Goal: Transaction & Acquisition: Book appointment/travel/reservation

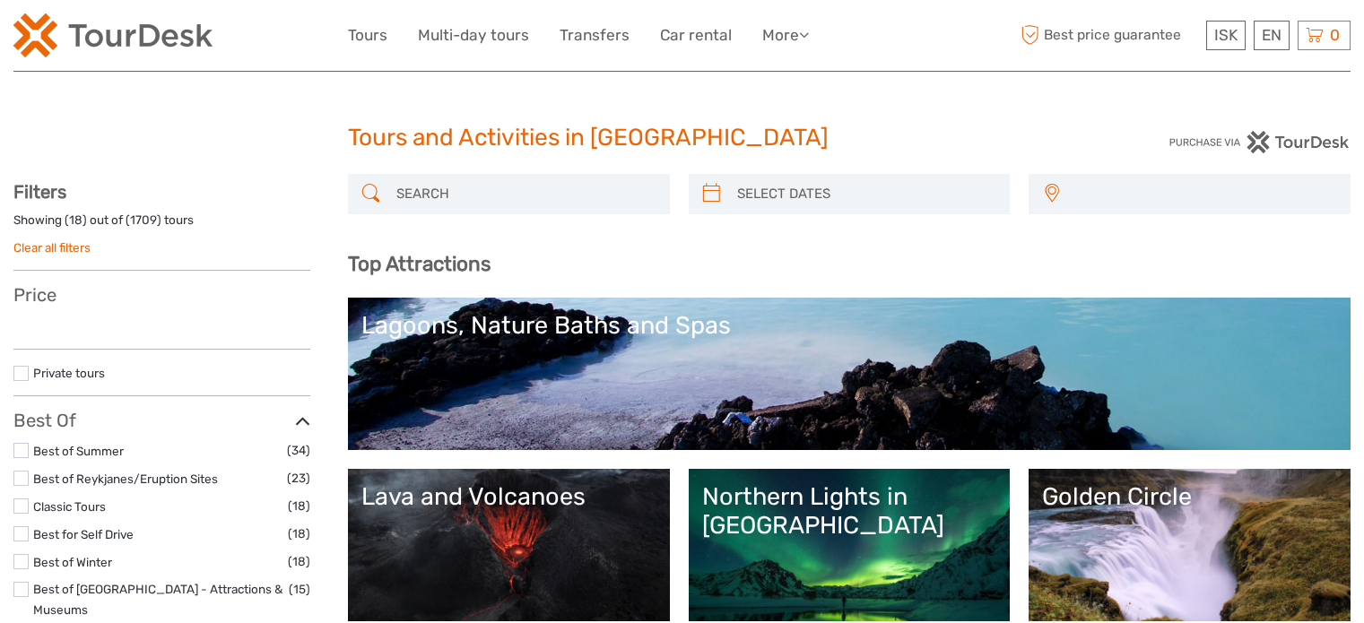
select select
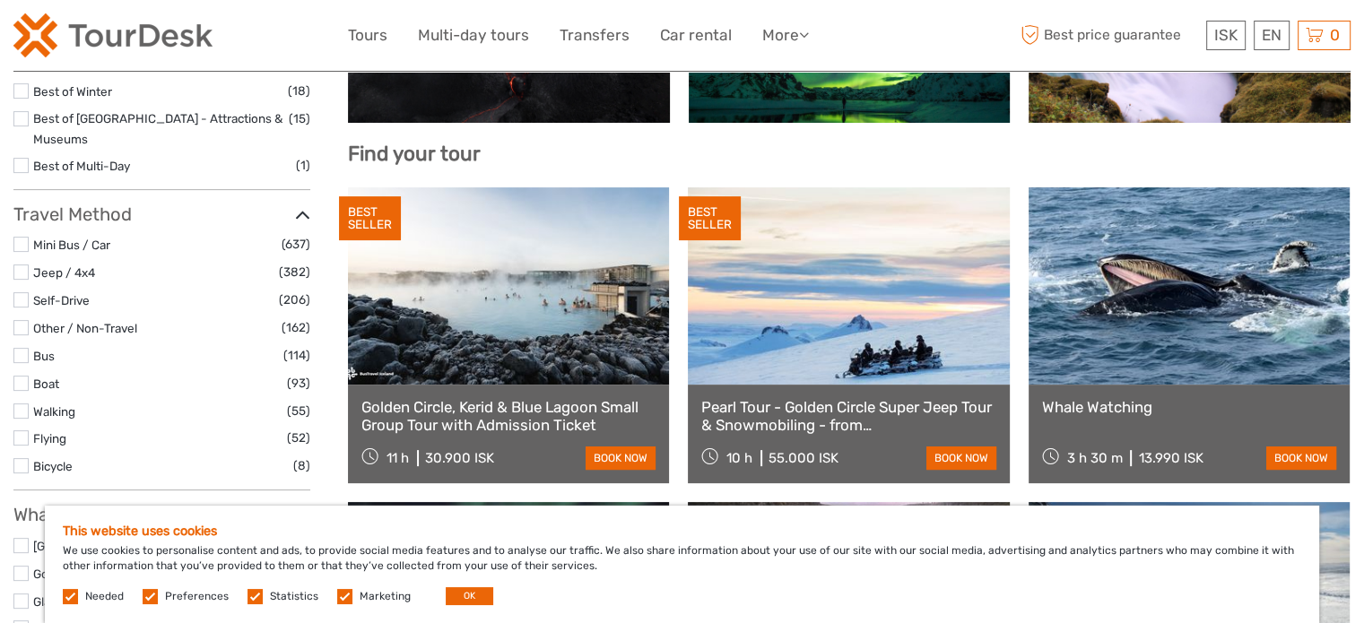
scroll to position [500, 0]
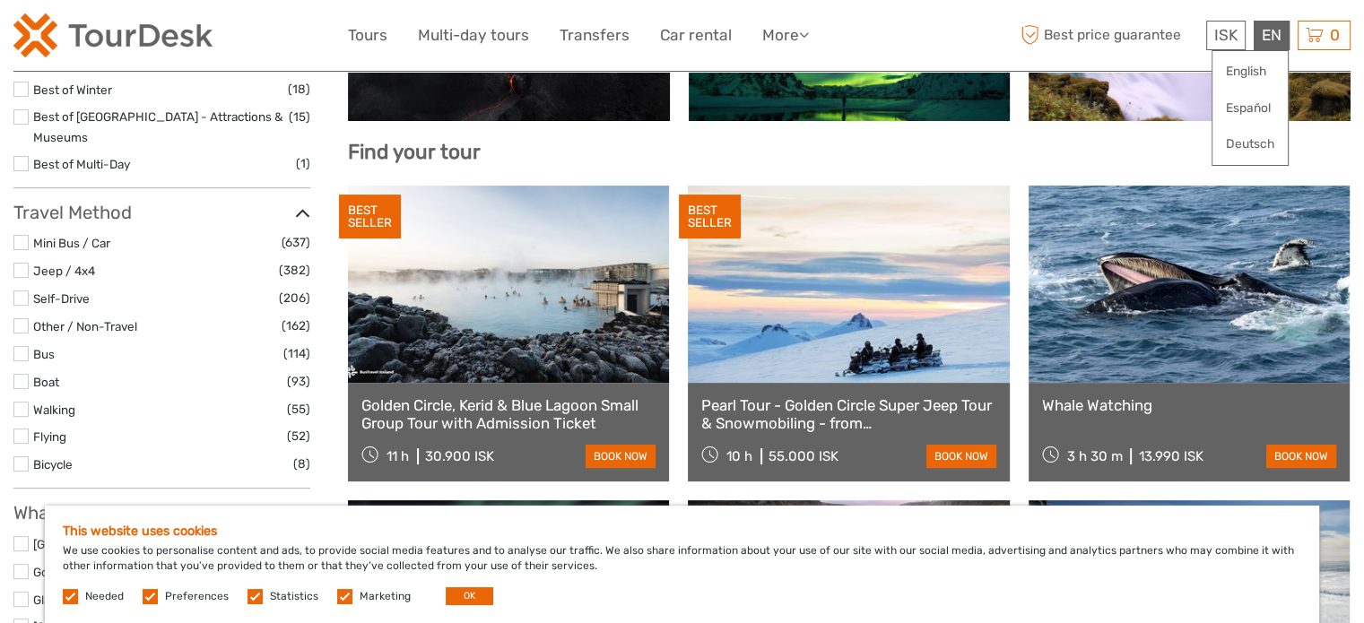
click at [1262, 91] on div "English Español Deutsch" at bounding box center [1249, 108] width 77 height 116
click at [1259, 109] on link "Español" at bounding box center [1249, 108] width 75 height 32
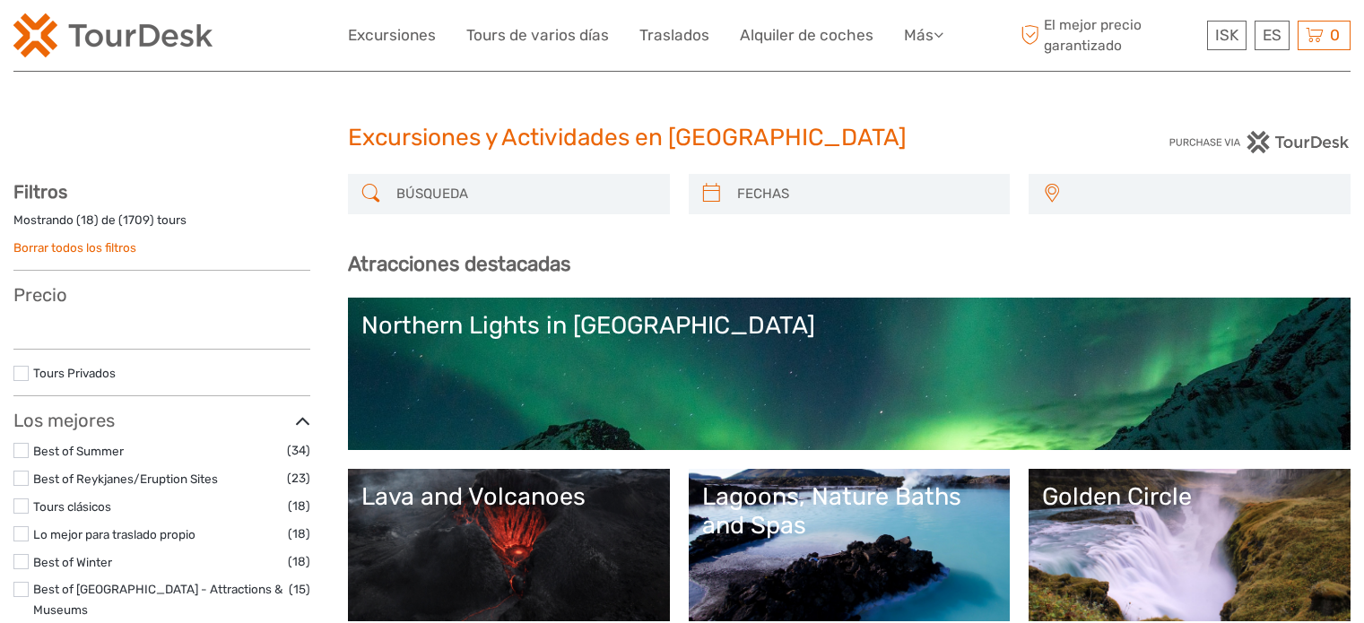
select select
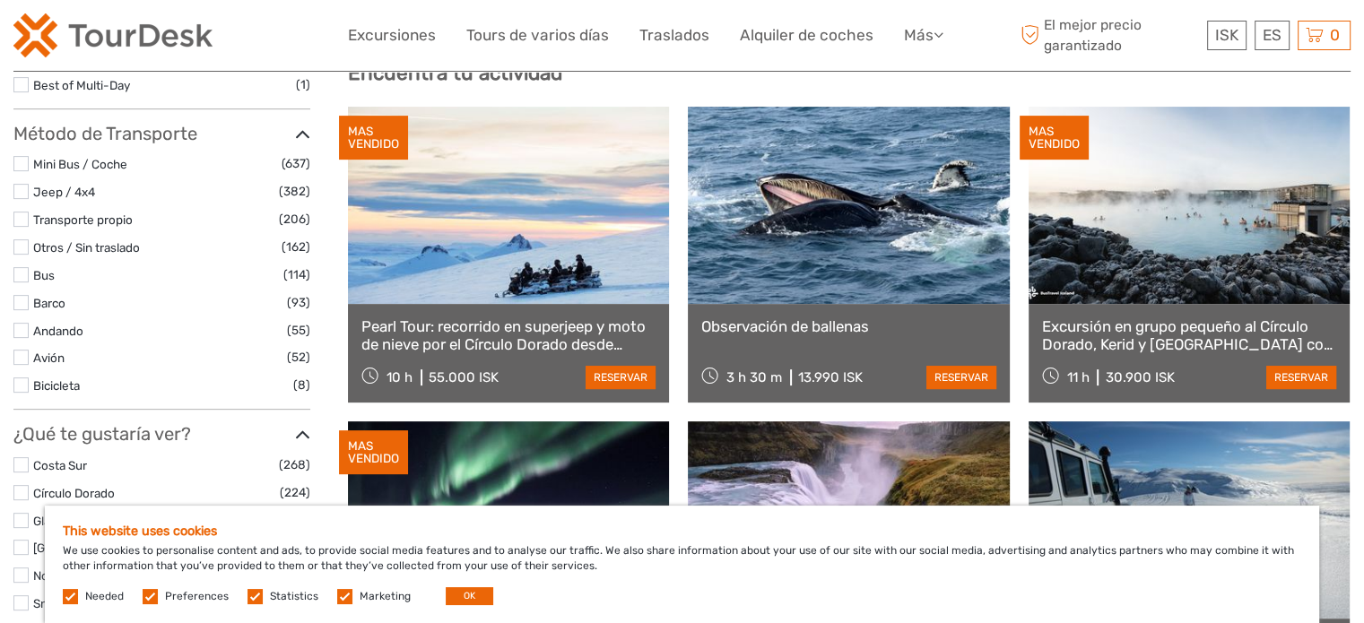
scroll to position [599, 0]
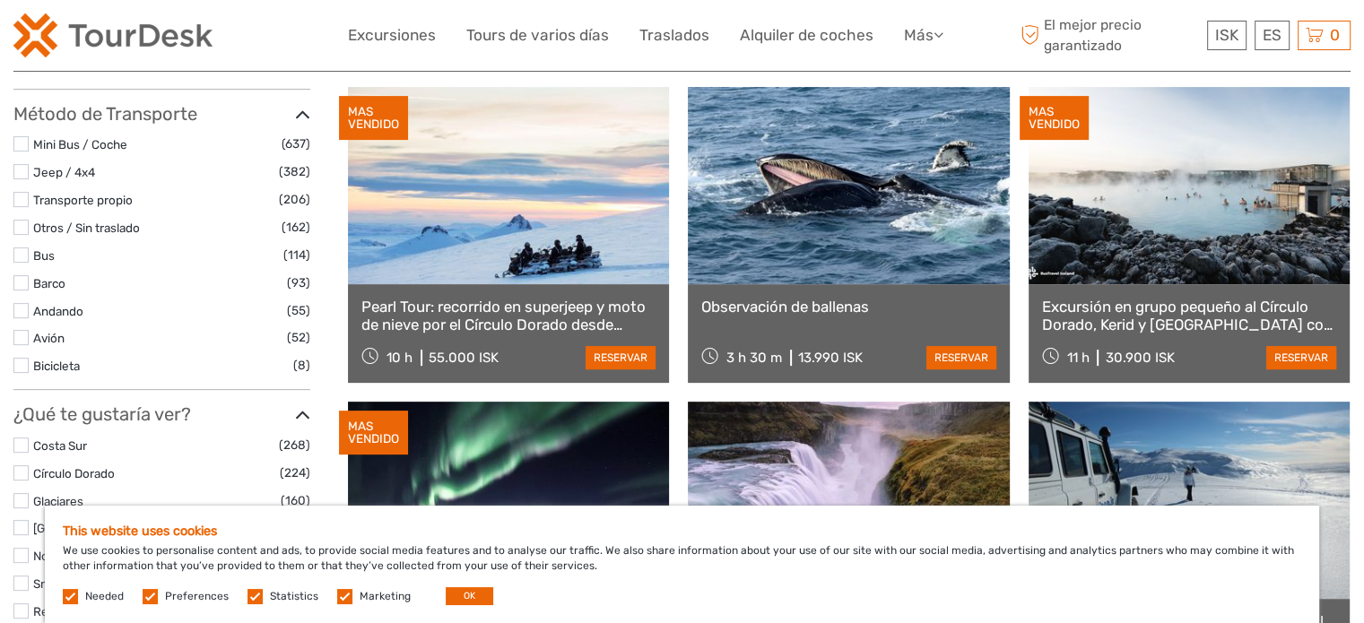
click at [511, 309] on link "Pearl Tour: recorrido en superjeep y moto de nieve por el Círculo Dorado desde …" at bounding box center [508, 316] width 294 height 37
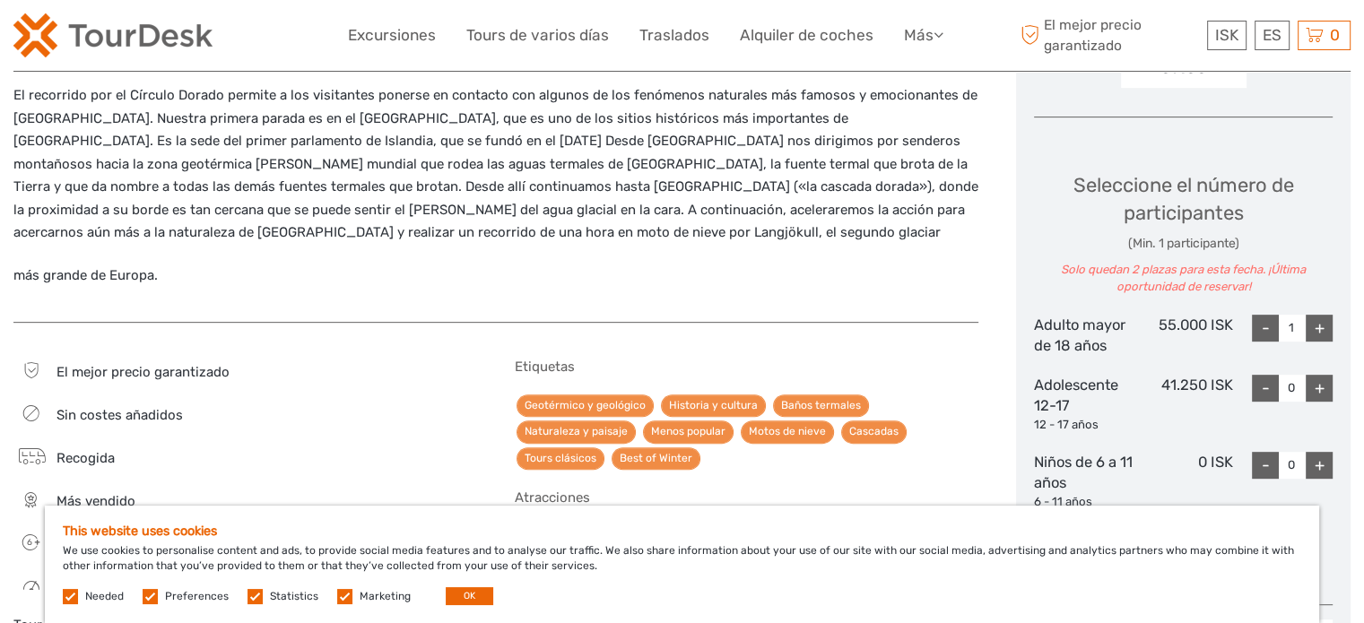
scroll to position [652, 0]
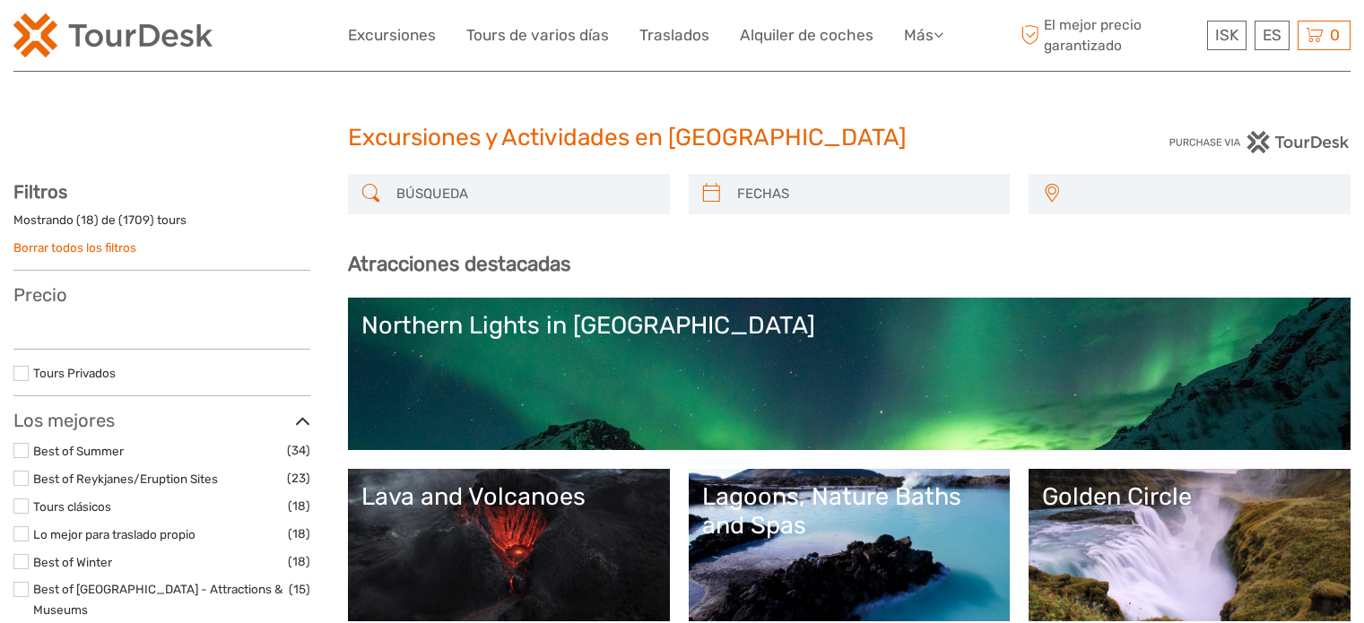
select select
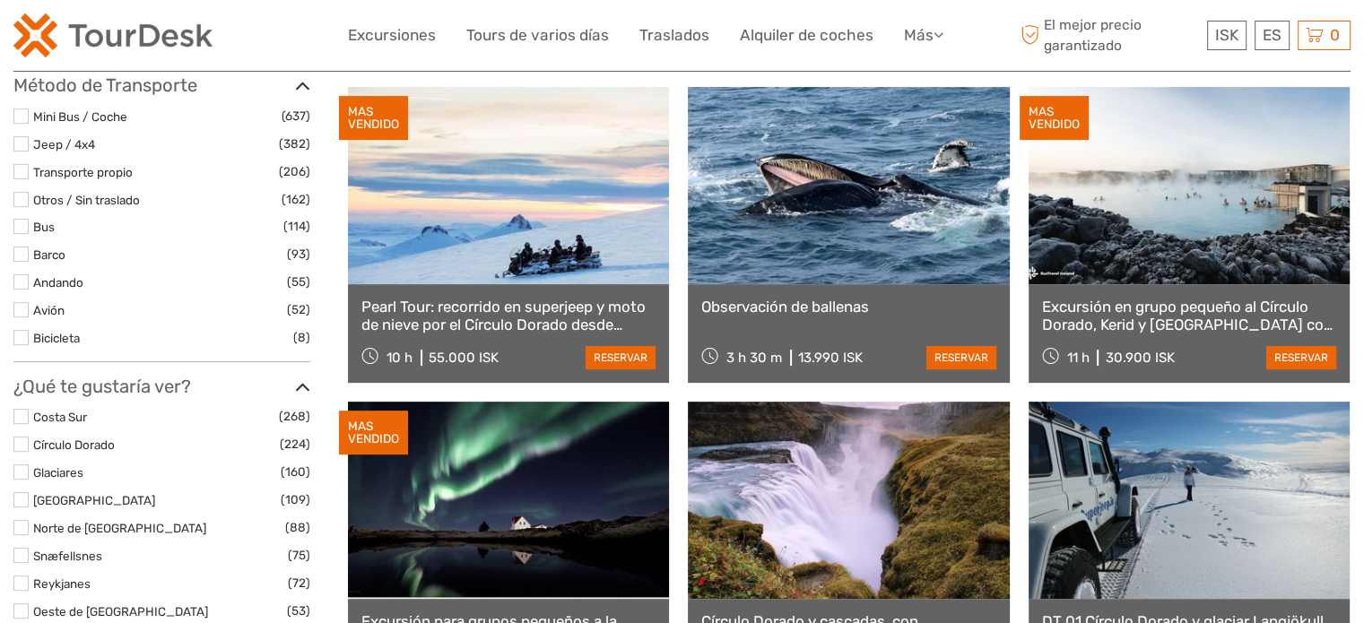
select select
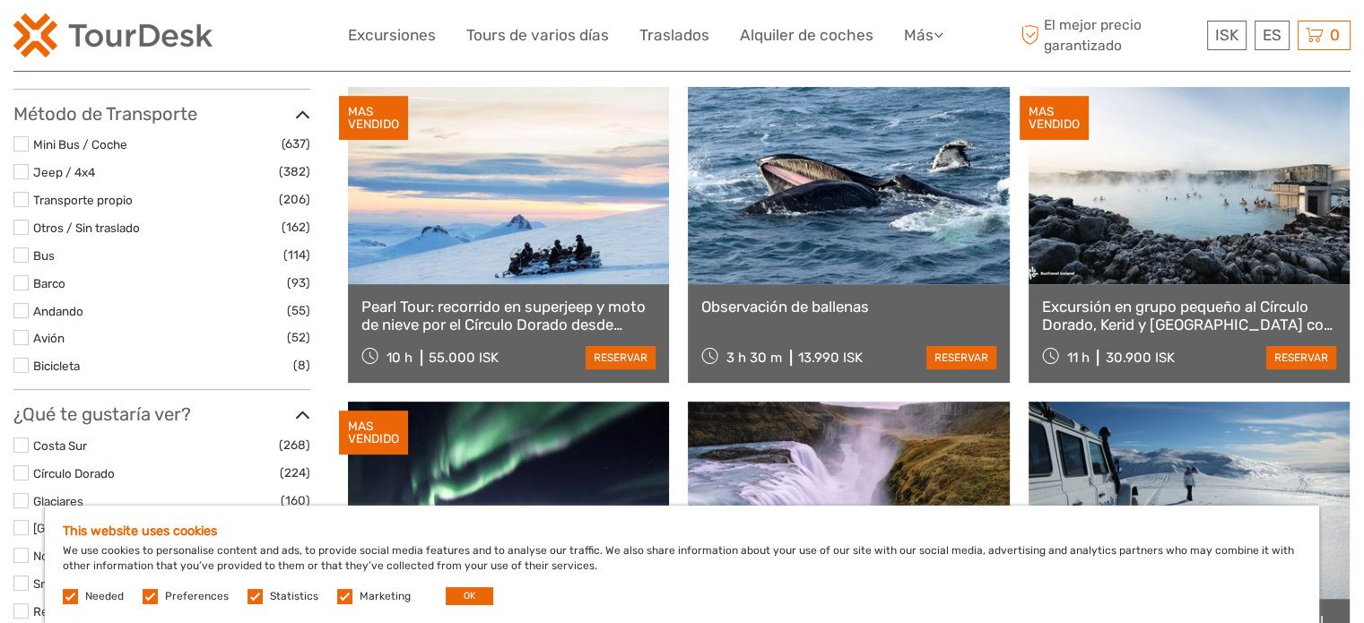
scroll to position [0, 0]
